Goal: Find specific page/section: Find specific page/section

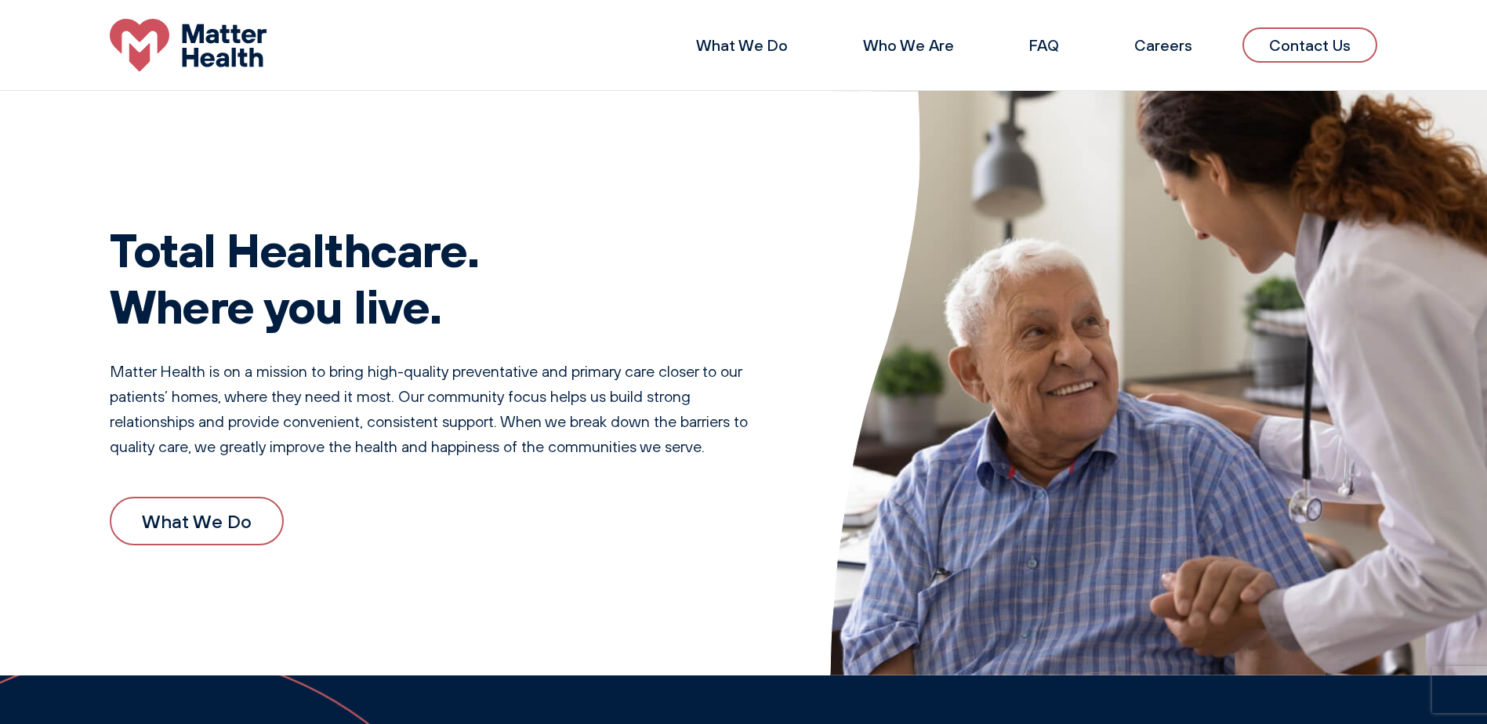
click at [1310, 38] on link "Contact Us" at bounding box center [1309, 44] width 135 height 35
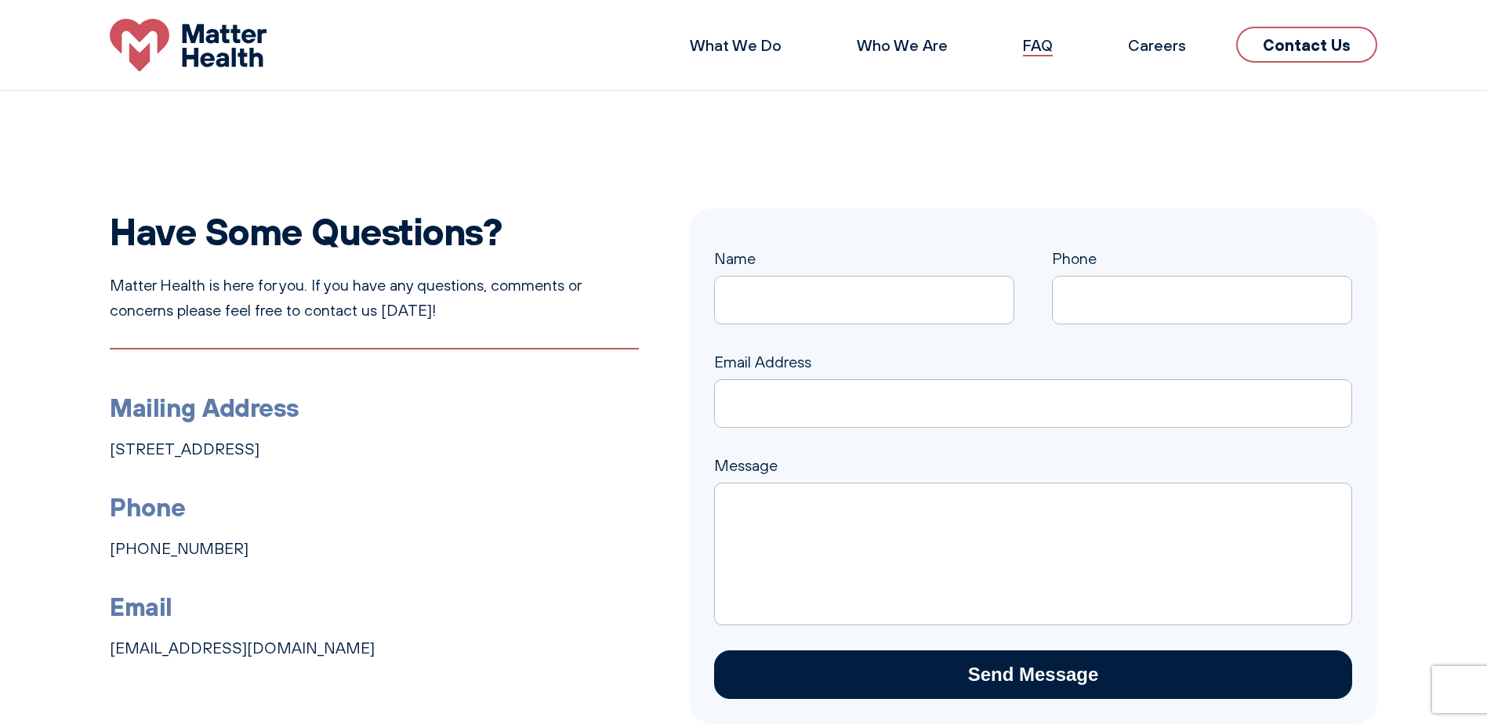
click at [1042, 49] on link "FAQ" at bounding box center [1038, 45] width 30 height 20
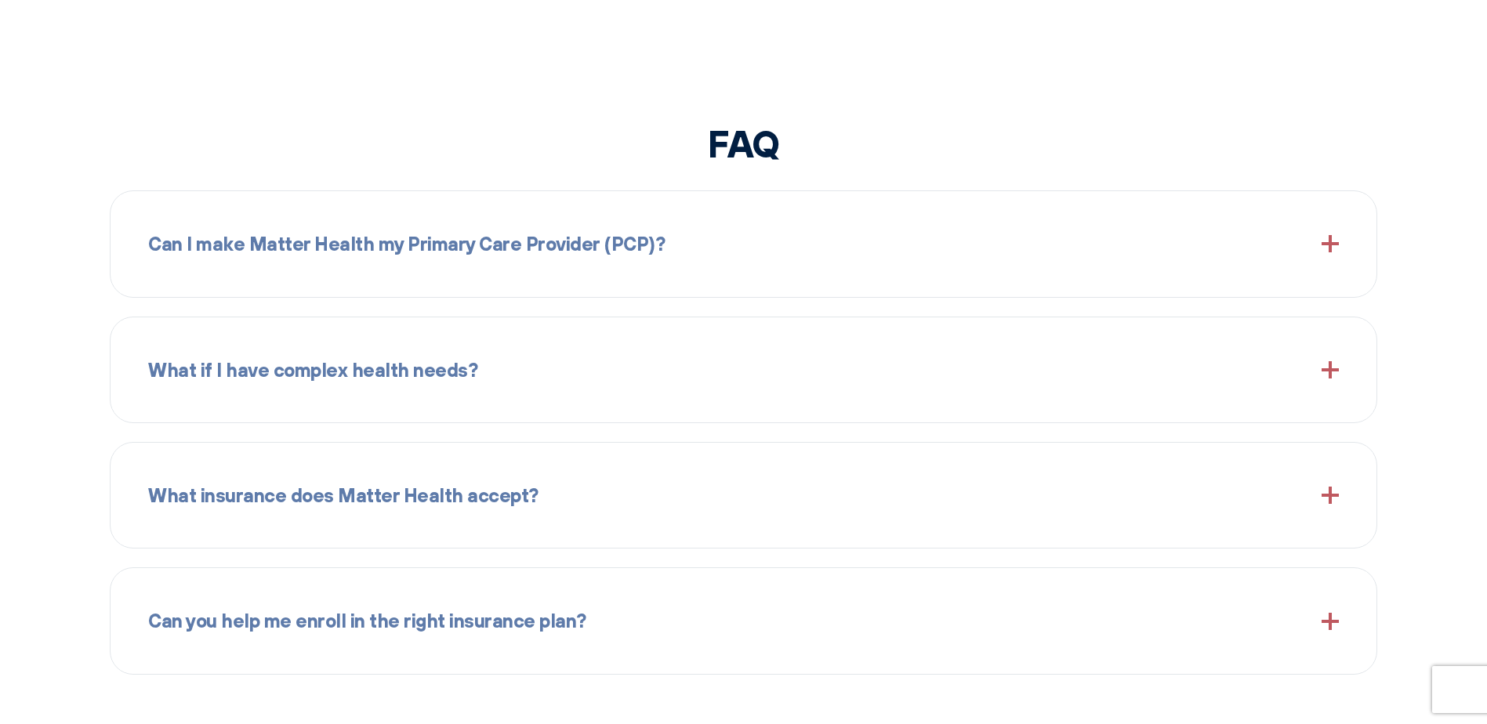
scroll to position [1851, 0]
